Goal: Information Seeking & Learning: Learn about a topic

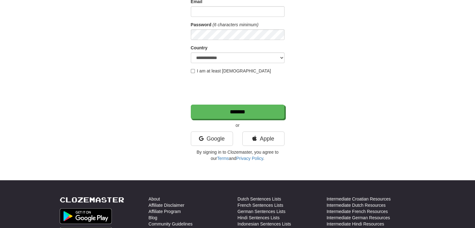
scroll to position [78, 0]
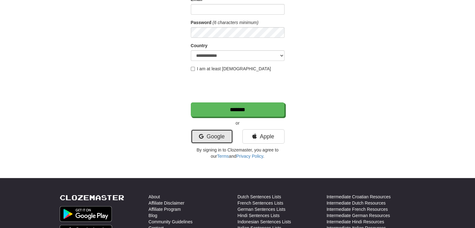
click at [224, 136] on link "Google" at bounding box center [212, 136] width 42 height 14
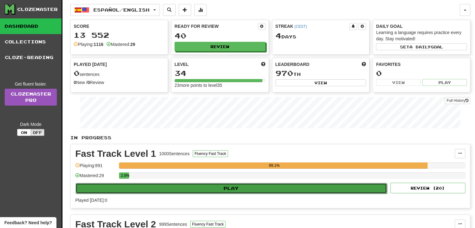
click at [233, 187] on button "Play" at bounding box center [231, 188] width 311 height 11
select select "**"
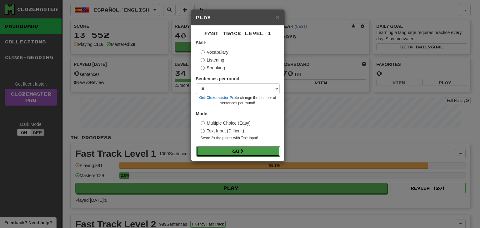
click at [227, 150] on button "Go" at bounding box center [238, 151] width 84 height 11
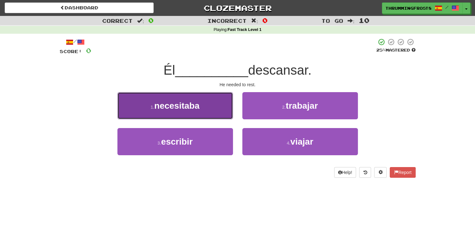
click at [207, 107] on button "1 . necesitaba" at bounding box center [175, 105] width 116 height 27
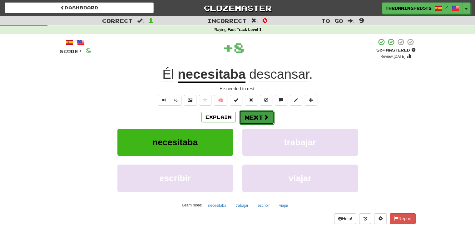
click at [256, 116] on button "Next" at bounding box center [256, 117] width 35 height 14
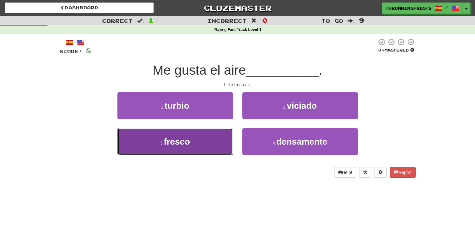
click at [205, 136] on button "3 . fresco" at bounding box center [175, 141] width 116 height 27
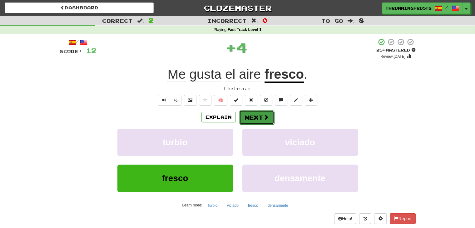
click at [248, 119] on button "Next" at bounding box center [256, 117] width 35 height 14
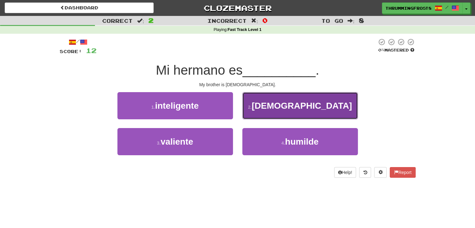
click at [262, 111] on button "2 . [DEMOGRAPHIC_DATA]" at bounding box center [300, 105] width 116 height 27
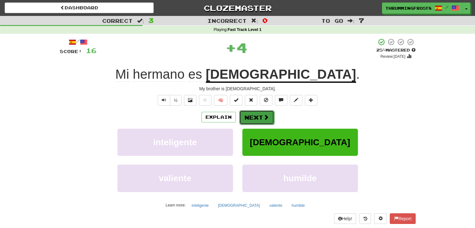
click at [253, 119] on button "Next" at bounding box center [256, 117] width 35 height 14
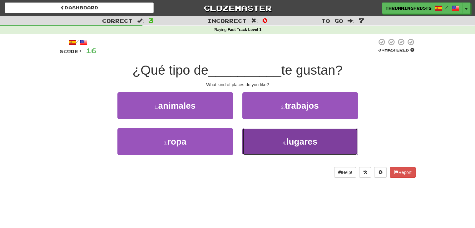
click at [265, 140] on button "4 . lugares" at bounding box center [300, 141] width 116 height 27
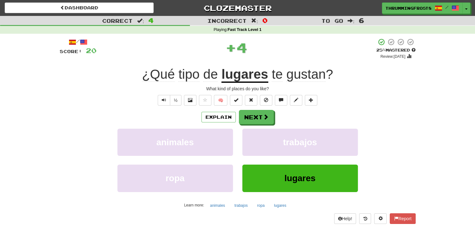
click at [246, 73] on u "lugares" at bounding box center [244, 75] width 47 height 16
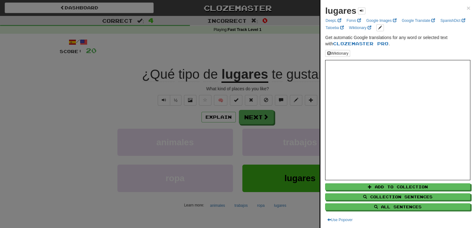
click at [306, 67] on div at bounding box center [237, 114] width 475 height 228
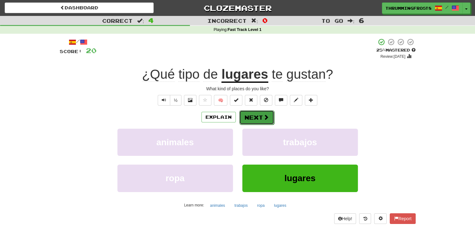
click at [263, 119] on span at bounding box center [266, 117] width 6 height 6
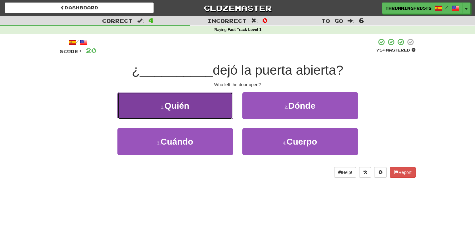
click at [218, 97] on button "1 . [GEOGRAPHIC_DATA]" at bounding box center [175, 105] width 116 height 27
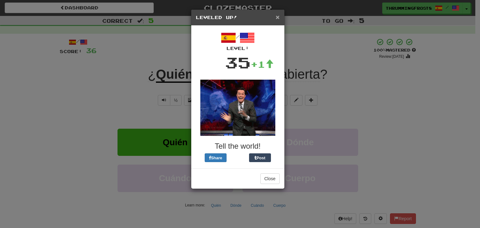
click at [276, 17] on span "×" at bounding box center [277, 16] width 4 height 7
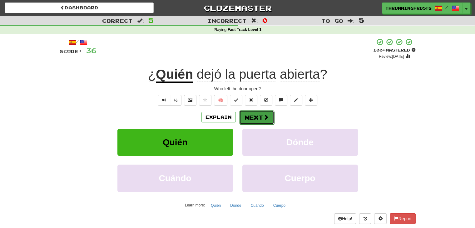
click at [261, 117] on button "Next" at bounding box center [256, 117] width 35 height 14
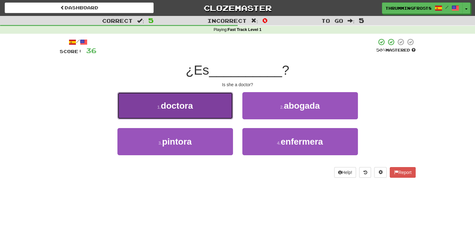
click at [192, 113] on button "1 . doctora" at bounding box center [175, 105] width 116 height 27
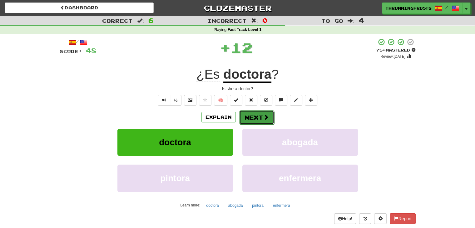
click at [257, 115] on button "Next" at bounding box center [256, 117] width 35 height 14
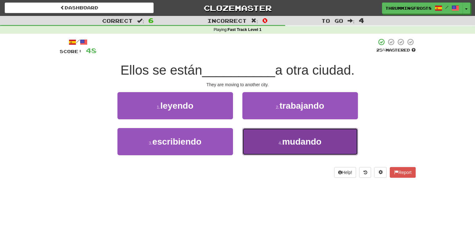
click at [255, 133] on button "4 . mudando" at bounding box center [300, 141] width 116 height 27
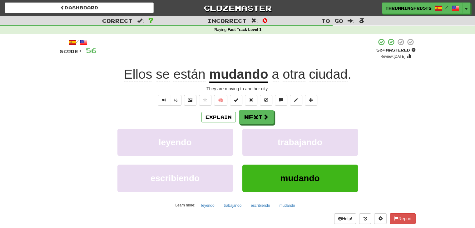
click at [246, 73] on u "mudando" at bounding box center [238, 75] width 59 height 16
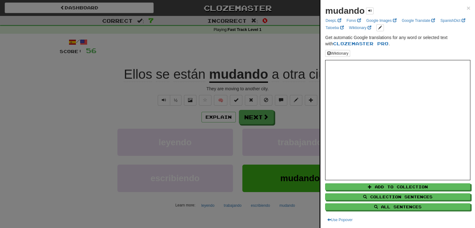
click at [323, 98] on div "mudando × DeepL Forvo Google Images Google Translate SpanishDict Tatoeba Wiktio…" at bounding box center [397, 114] width 155 height 228
click at [254, 112] on div at bounding box center [237, 114] width 475 height 228
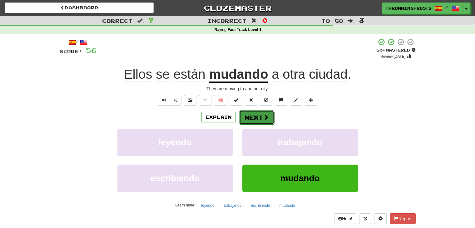
click at [252, 119] on button "Next" at bounding box center [256, 117] width 35 height 14
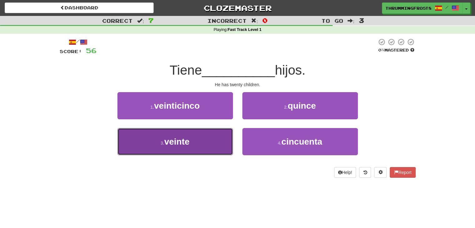
click at [201, 135] on button "3 . veinte" at bounding box center [175, 141] width 116 height 27
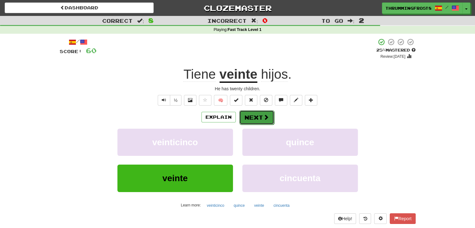
click at [260, 119] on button "Next" at bounding box center [256, 117] width 35 height 14
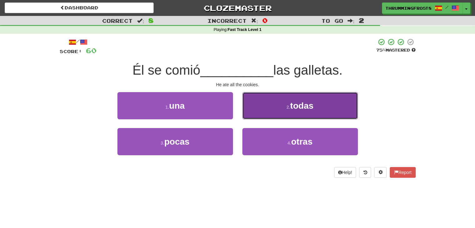
click at [256, 107] on button "2 . todas" at bounding box center [300, 105] width 116 height 27
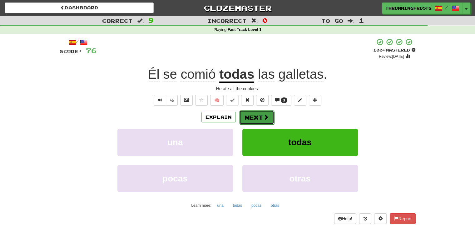
click at [248, 117] on button "Next" at bounding box center [256, 117] width 35 height 14
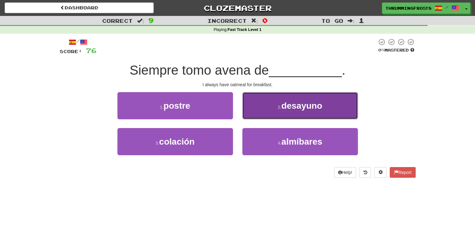
click at [258, 109] on button "2 . [GEOGRAPHIC_DATA]" at bounding box center [300, 105] width 116 height 27
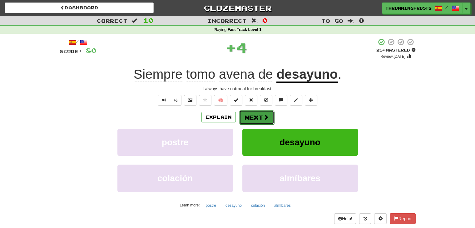
click at [251, 118] on button "Next" at bounding box center [256, 117] width 35 height 14
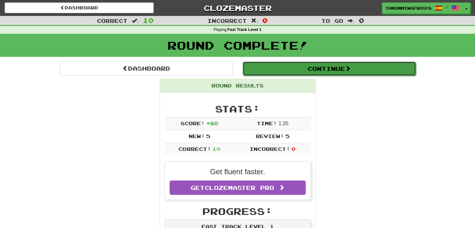
click at [280, 70] on button "Continue" at bounding box center [329, 69] width 173 height 14
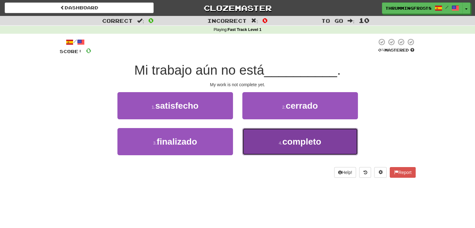
click at [295, 144] on span "completo" at bounding box center [301, 142] width 39 height 10
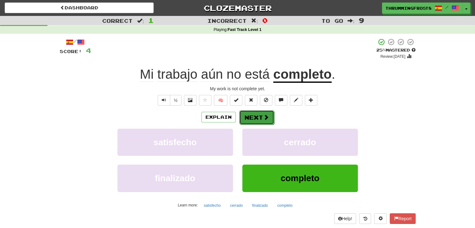
click at [264, 117] on span at bounding box center [266, 117] width 6 height 6
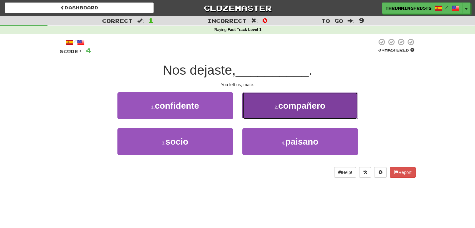
click at [269, 103] on button "2 . compañero" at bounding box center [300, 105] width 116 height 27
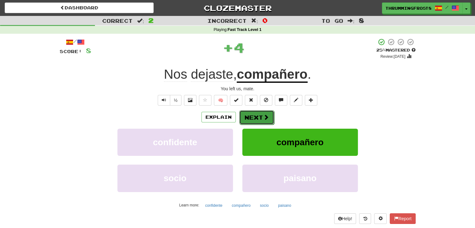
click at [261, 116] on button "Next" at bounding box center [256, 117] width 35 height 14
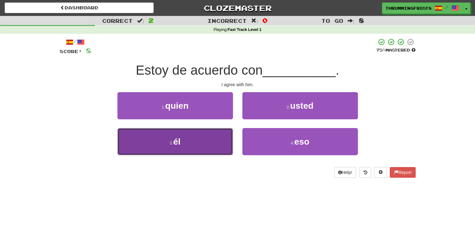
click at [222, 140] on button "3 . él" at bounding box center [175, 141] width 116 height 27
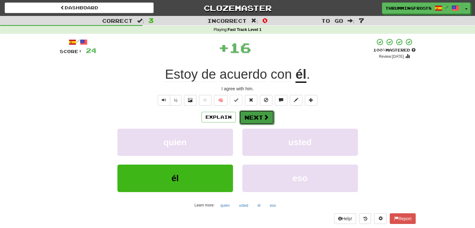
click at [257, 118] on button "Next" at bounding box center [256, 117] width 35 height 14
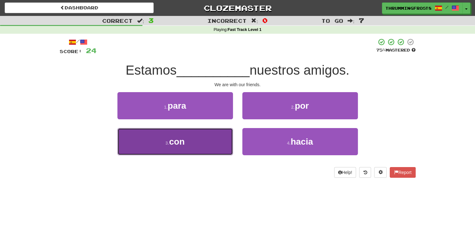
click at [207, 138] on button "3 . con" at bounding box center [175, 141] width 116 height 27
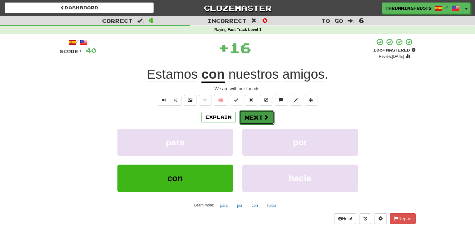
click at [248, 117] on button "Next" at bounding box center [256, 117] width 35 height 14
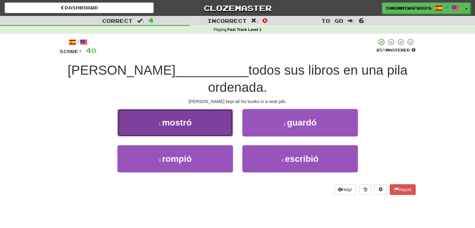
click at [217, 109] on button "1 . mostró" at bounding box center [175, 122] width 116 height 27
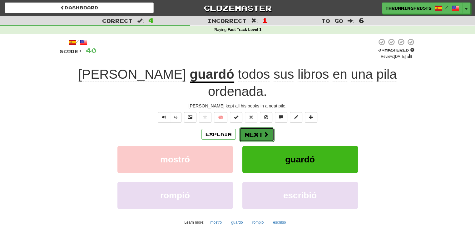
click at [252, 127] on button "Next" at bounding box center [256, 134] width 35 height 14
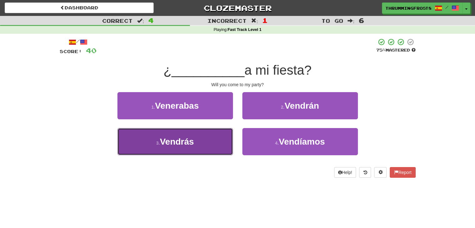
click at [216, 148] on button "3 . [GEOGRAPHIC_DATA]" at bounding box center [175, 141] width 116 height 27
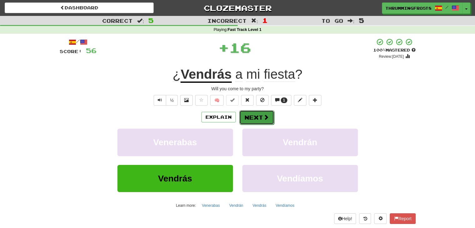
click at [249, 120] on button "Next" at bounding box center [256, 117] width 35 height 14
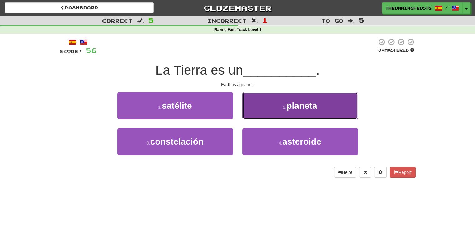
click at [255, 116] on button "2 . planeta" at bounding box center [300, 105] width 116 height 27
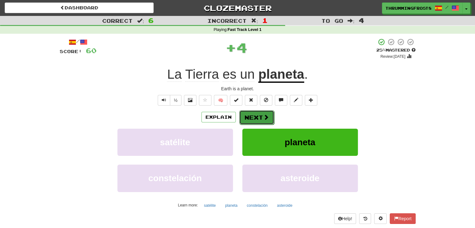
click at [255, 114] on button "Next" at bounding box center [256, 117] width 35 height 14
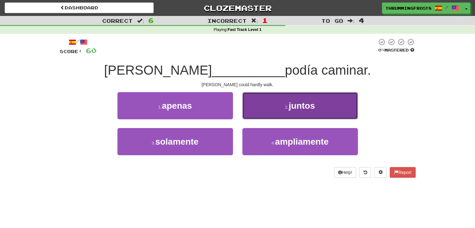
click at [253, 107] on button "2 . juntos" at bounding box center [300, 105] width 116 height 27
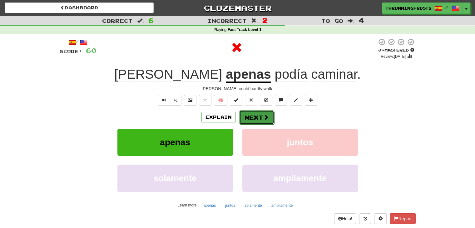
click at [254, 116] on button "Next" at bounding box center [256, 117] width 35 height 14
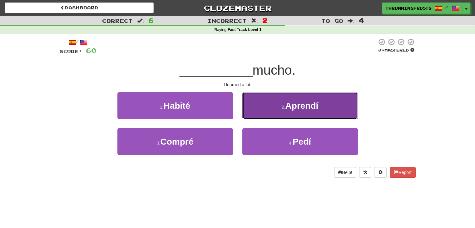
click at [252, 111] on button "2 . Aprendí" at bounding box center [300, 105] width 116 height 27
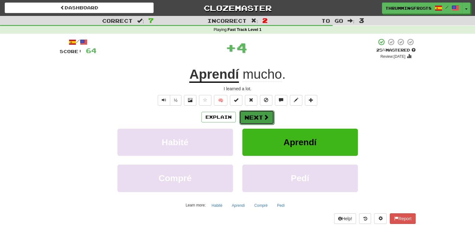
click at [246, 118] on button "Next" at bounding box center [256, 117] width 35 height 14
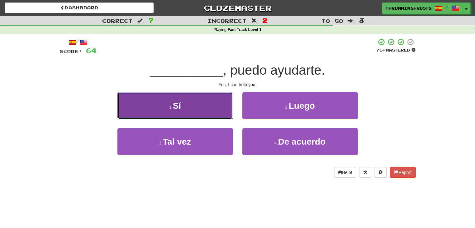
click at [212, 103] on button "1 . Sí" at bounding box center [175, 105] width 116 height 27
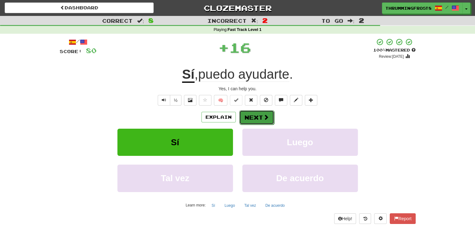
click at [251, 117] on button "Next" at bounding box center [256, 117] width 35 height 14
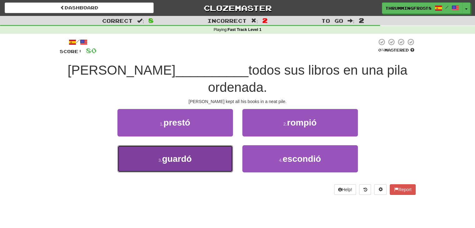
click at [214, 145] on button "3 . guardó" at bounding box center [175, 158] width 116 height 27
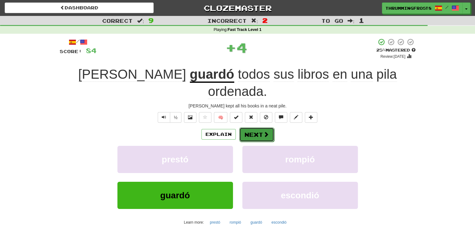
click at [255, 127] on button "Next" at bounding box center [256, 134] width 35 height 14
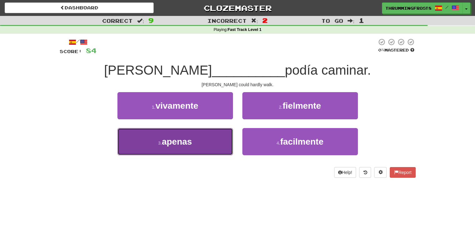
click at [214, 139] on button "3 . apenas" at bounding box center [175, 141] width 116 height 27
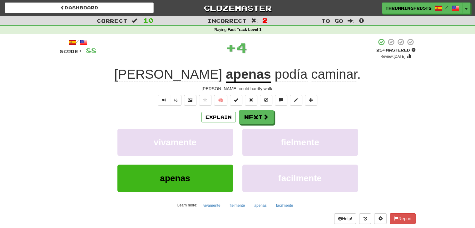
click at [226, 75] on u "apenas" at bounding box center [248, 75] width 45 height 16
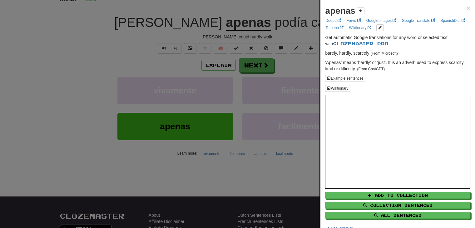
scroll to position [57, 0]
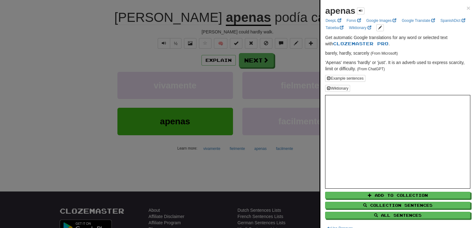
click at [263, 45] on div at bounding box center [237, 114] width 475 height 228
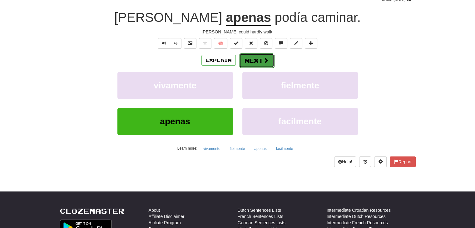
click at [262, 61] on button "Next" at bounding box center [256, 60] width 35 height 14
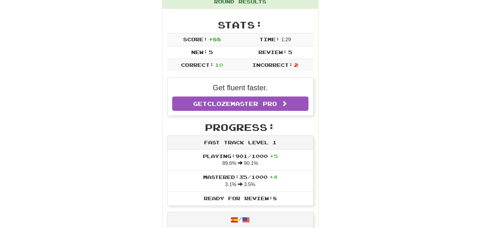
scroll to position [0, 0]
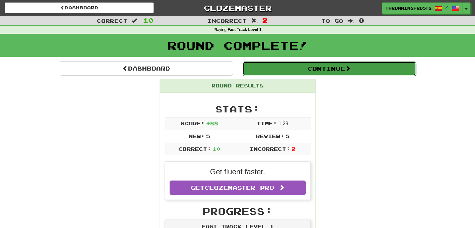
click at [344, 62] on button "Continue" at bounding box center [329, 69] width 173 height 14
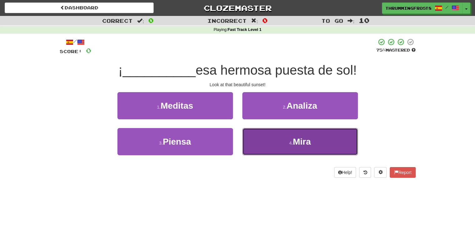
click at [310, 140] on span "Mira" at bounding box center [302, 142] width 18 height 10
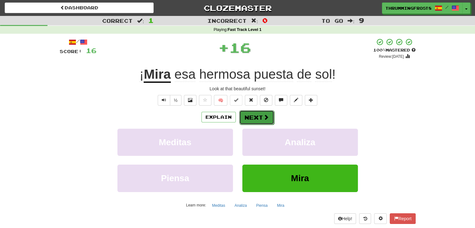
click at [267, 117] on span at bounding box center [266, 117] width 6 height 6
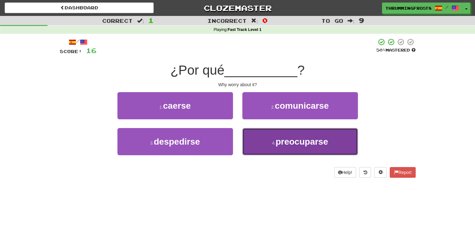
click at [262, 142] on button "4 . preocuparse" at bounding box center [300, 141] width 116 height 27
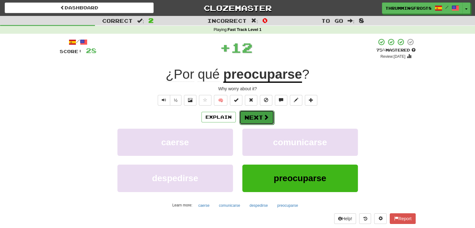
click at [259, 117] on button "Next" at bounding box center [256, 117] width 35 height 14
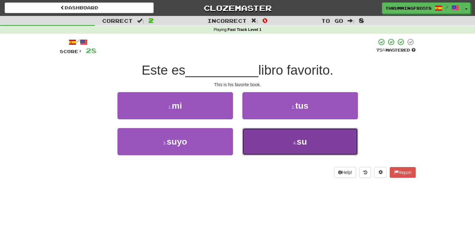
click at [256, 136] on button "4 . su" at bounding box center [300, 141] width 116 height 27
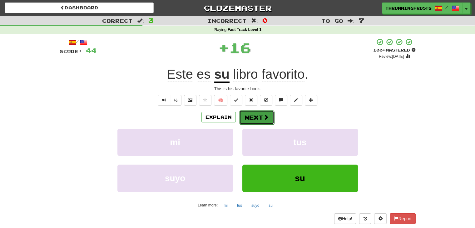
click at [251, 114] on button "Next" at bounding box center [256, 117] width 35 height 14
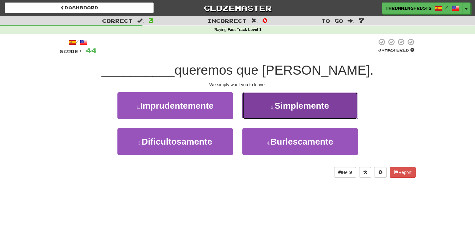
click at [276, 112] on button "2 . Simplemente" at bounding box center [300, 105] width 116 height 27
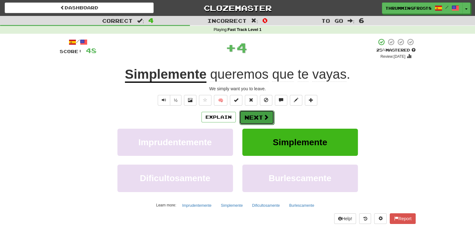
click at [258, 117] on button "Next" at bounding box center [256, 117] width 35 height 14
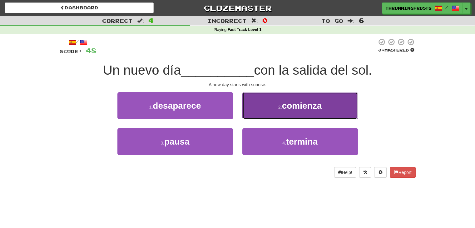
click at [247, 112] on button "2 . comienza" at bounding box center [300, 105] width 116 height 27
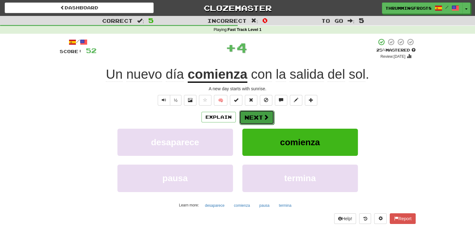
click at [247, 115] on button "Next" at bounding box center [256, 117] width 35 height 14
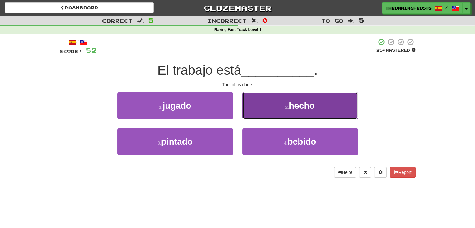
click at [252, 114] on button "2 . hecho" at bounding box center [300, 105] width 116 height 27
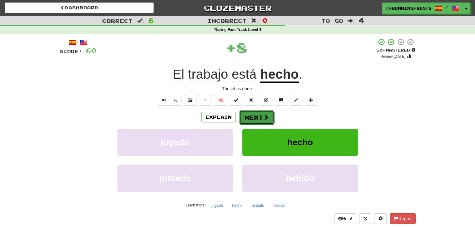
click at [249, 117] on button "Next" at bounding box center [256, 117] width 35 height 14
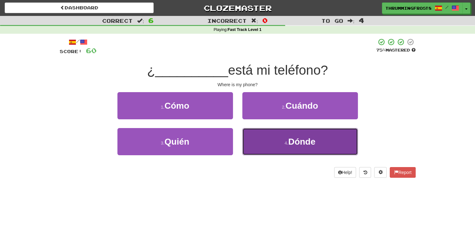
click at [254, 139] on button "4 . Dónde" at bounding box center [300, 141] width 116 height 27
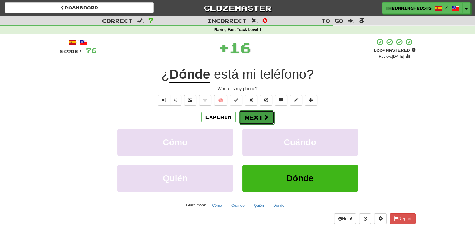
click at [252, 116] on button "Next" at bounding box center [256, 117] width 35 height 14
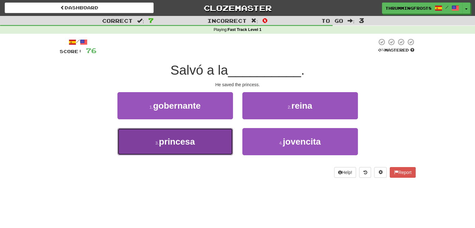
click at [211, 151] on button "3 . princesa" at bounding box center [175, 141] width 116 height 27
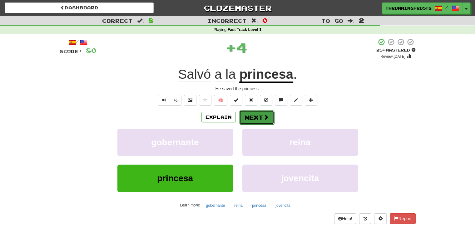
click at [255, 113] on button "Next" at bounding box center [256, 117] width 35 height 14
